Goal: Information Seeking & Learning: Learn about a topic

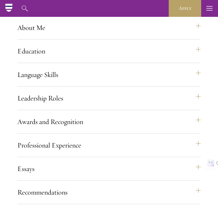
scroll to position [521, 0]
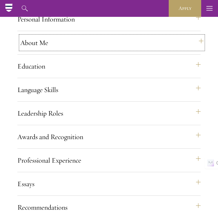
click at [75, 50] on button "About Me" at bounding box center [111, 43] width 183 height 14
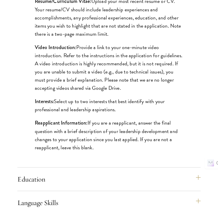
scroll to position [658, 0]
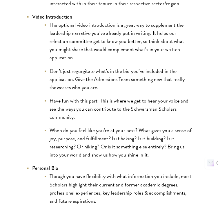
scroll to position [943, 0]
